Goal: Book appointment/travel/reservation

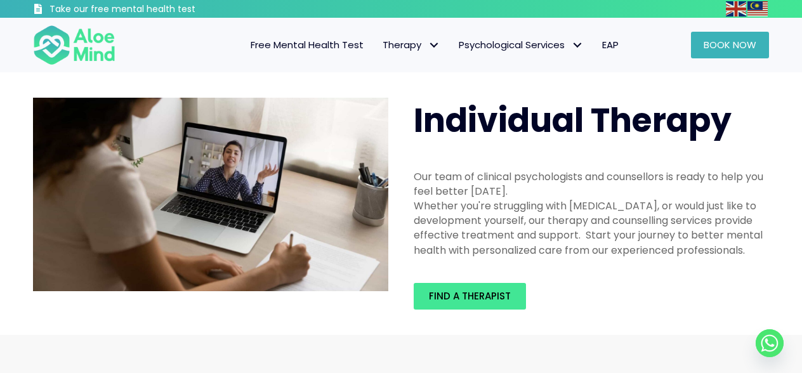
click at [726, 42] on span "Book Now" at bounding box center [729, 44] width 53 height 13
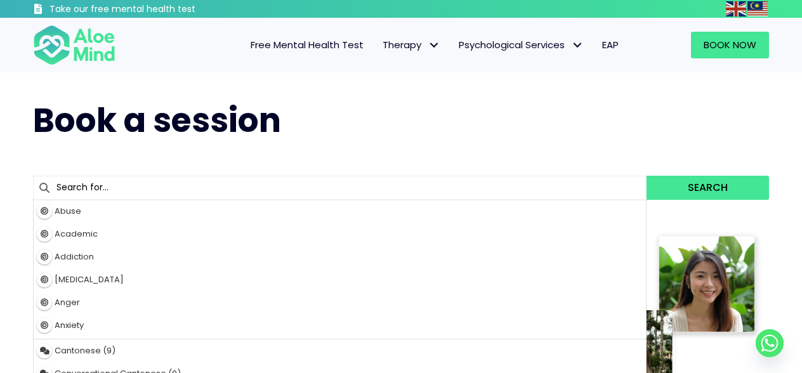
click at [439, 198] on input "text" at bounding box center [339, 188] width 613 height 24
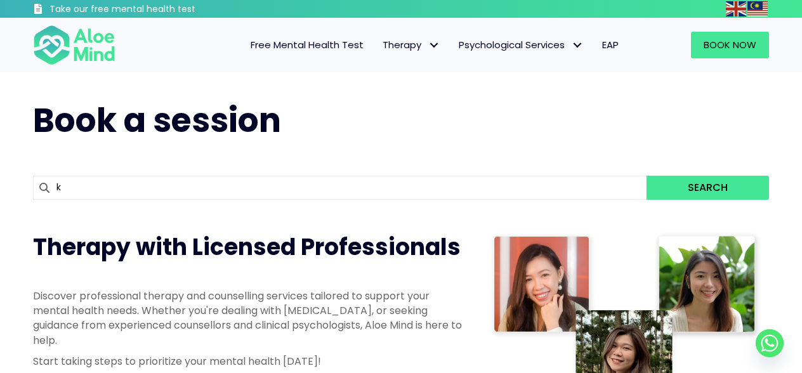
type input "ka"
type input "kah Mun"
type input "kah"
type input "kah mun"
type input "kah m"
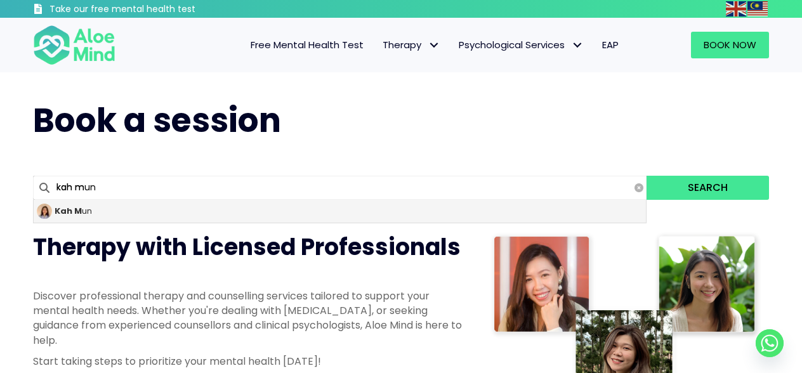
click at [338, 219] on div "Kah M un" at bounding box center [340, 211] width 612 height 23
type input "Kah Mun"
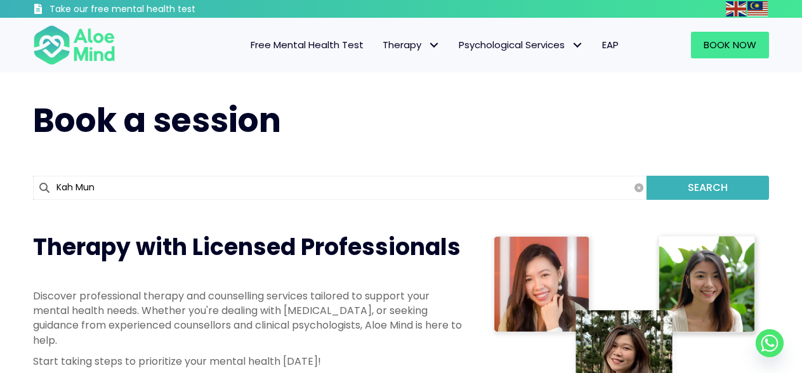
click at [708, 192] on button "Search" at bounding box center [707, 188] width 122 height 24
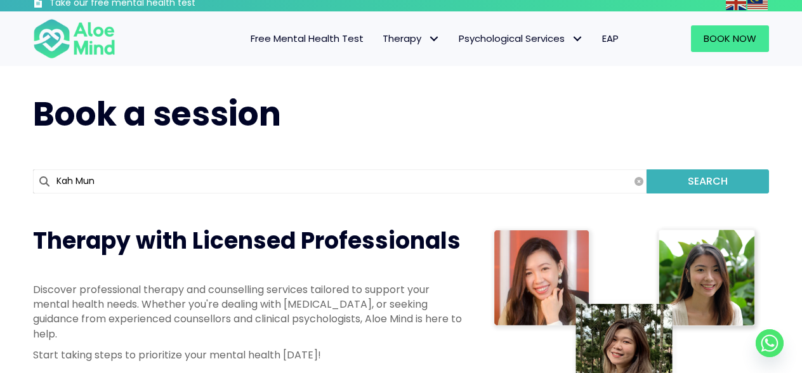
click at [703, 183] on button "Search" at bounding box center [707, 181] width 122 height 24
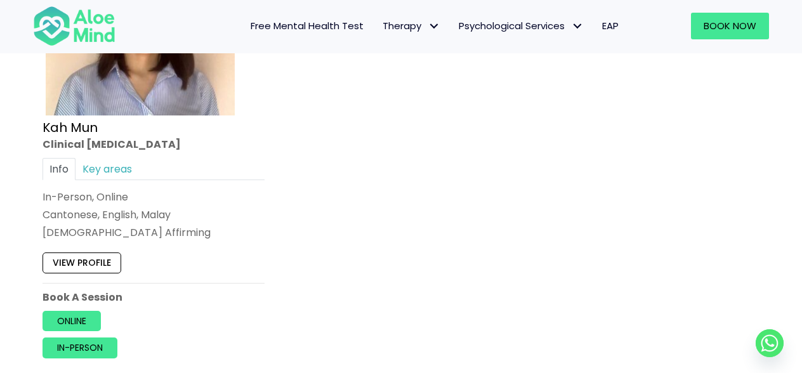
scroll to position [852, 0]
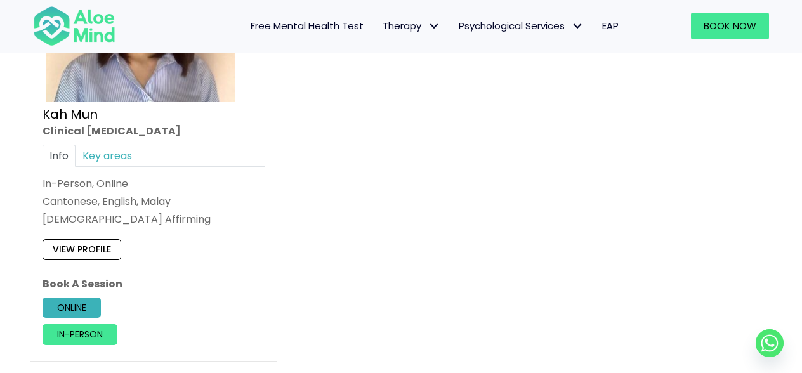
click at [71, 314] on link "Online" at bounding box center [71, 307] width 58 height 20
